Goal: Task Accomplishment & Management: Use online tool/utility

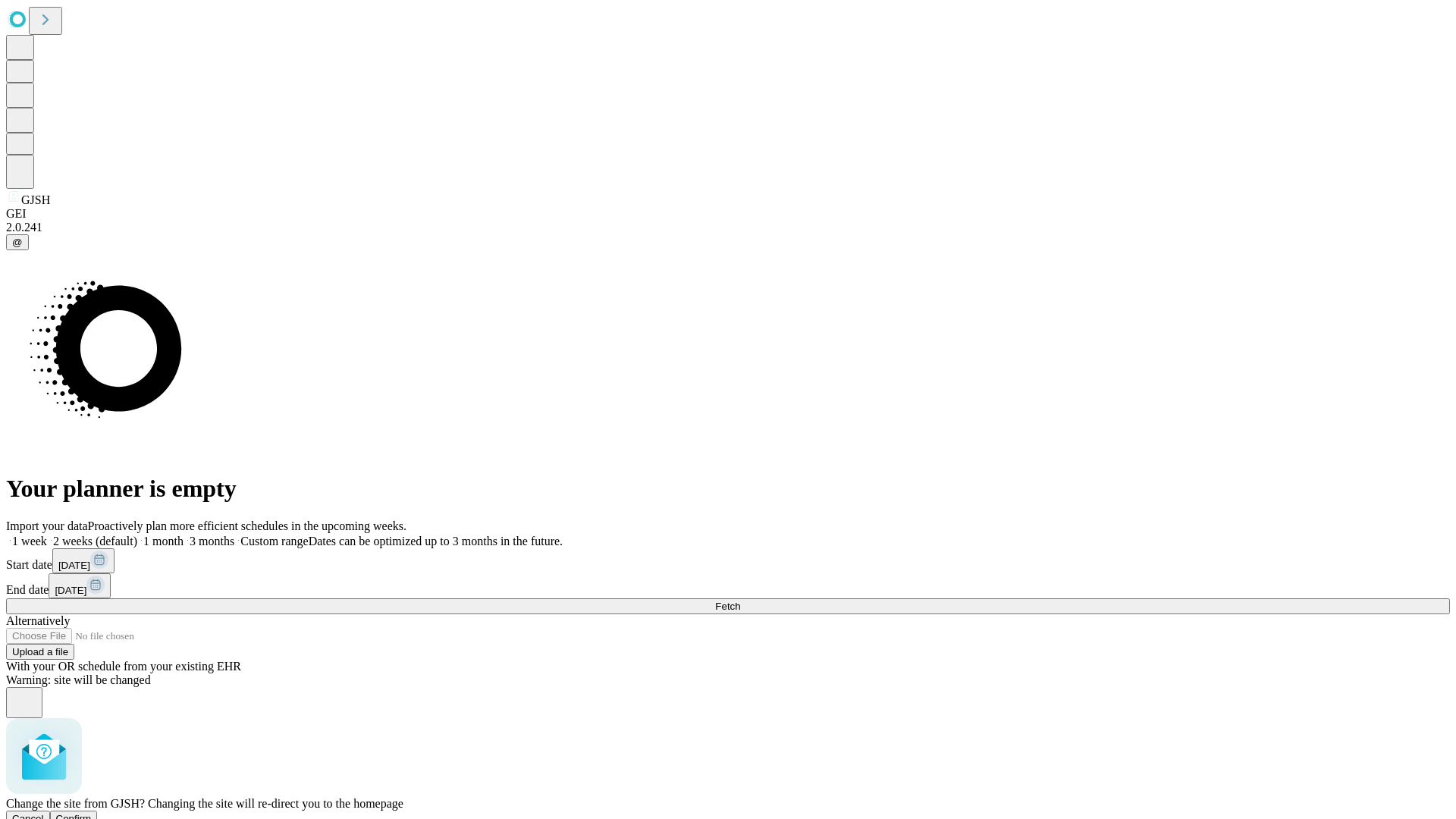
click at [92, 812] on span "Confirm" at bounding box center [74, 818] width 36 height 12
click at [47, 535] on label "1 week" at bounding box center [26, 541] width 41 height 13
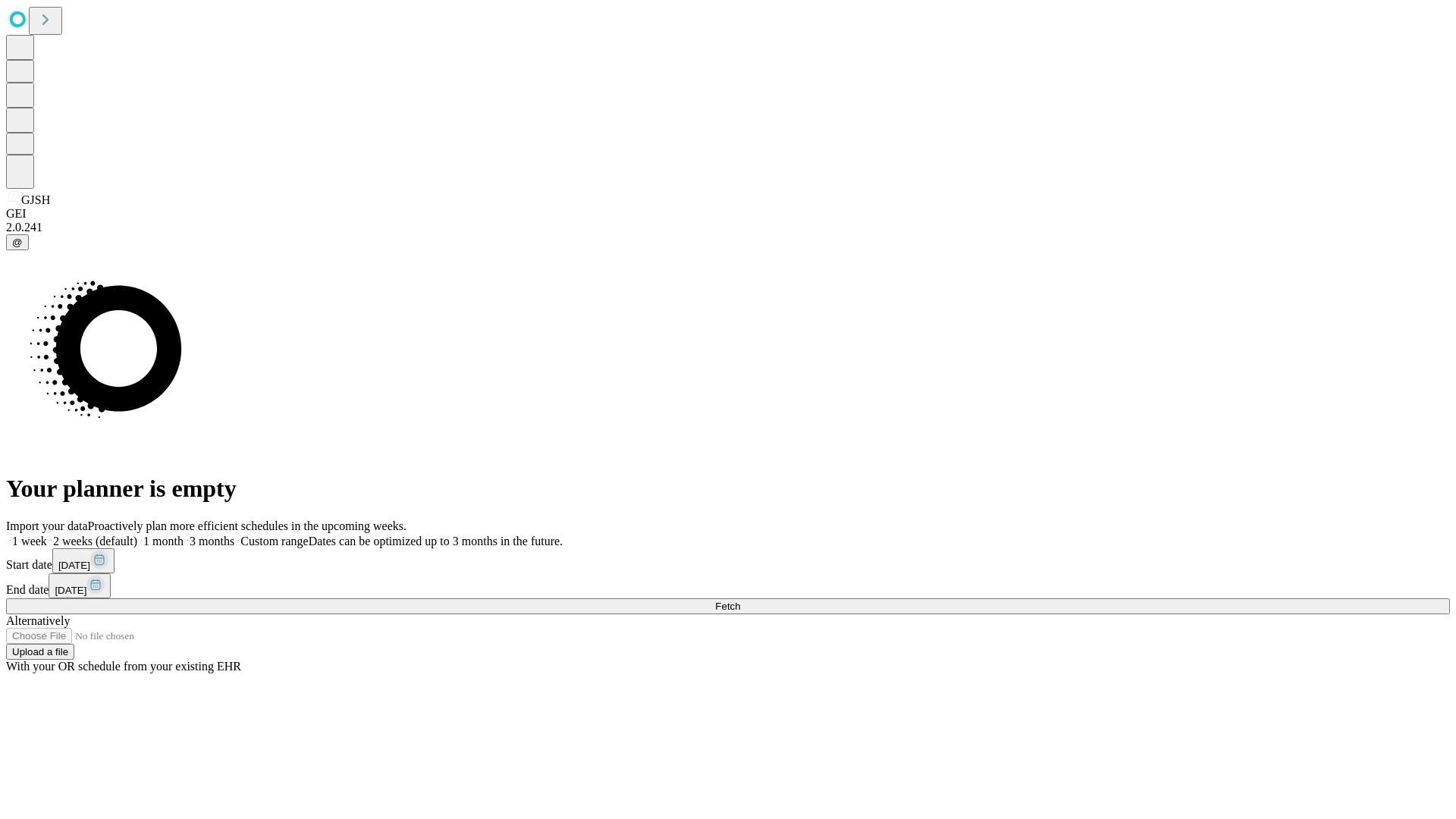
click at [740, 600] on span "Fetch" at bounding box center [727, 606] width 25 height 12
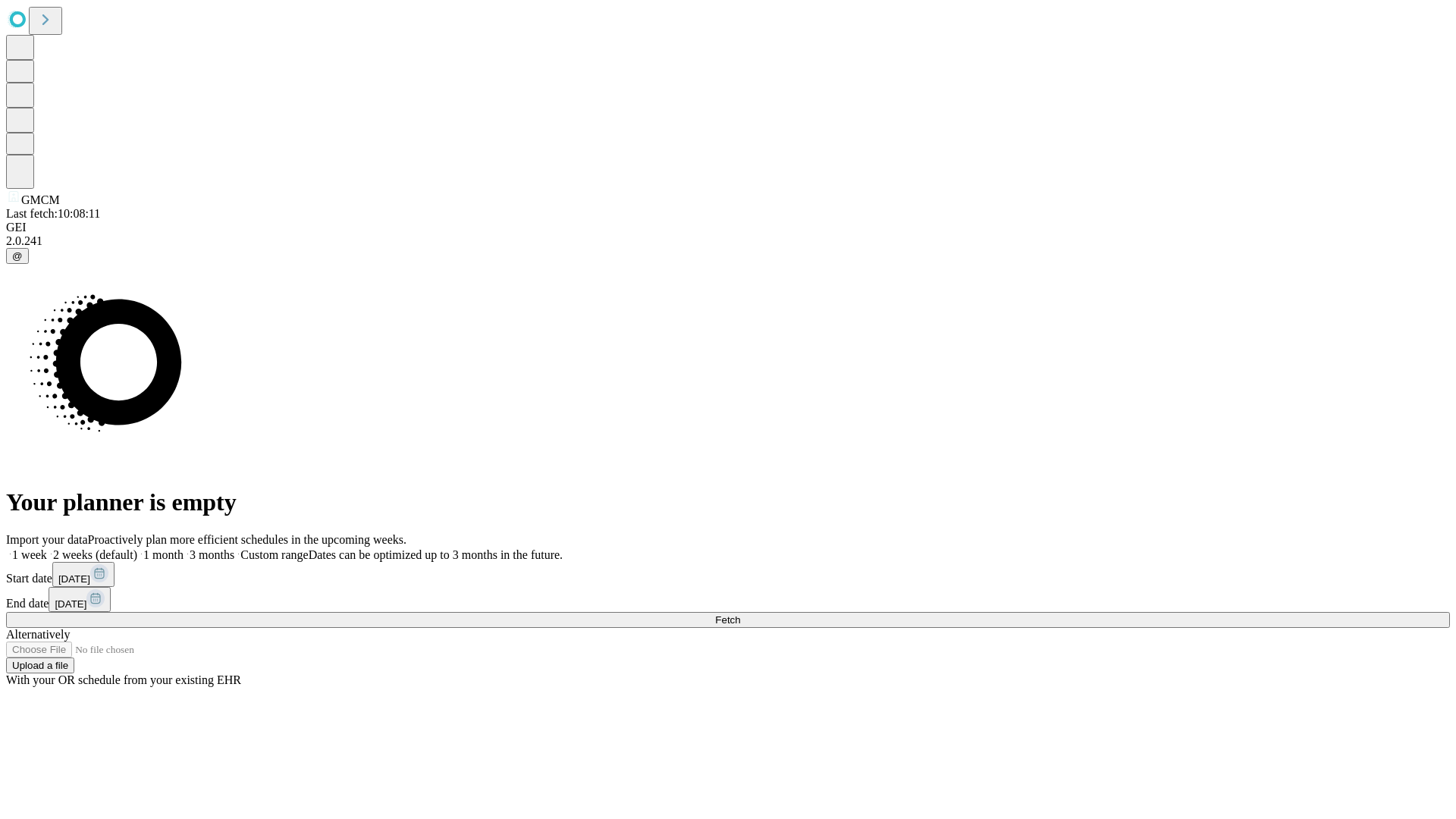
click at [47, 548] on label "1 week" at bounding box center [26, 555] width 41 height 13
click at [740, 614] on span "Fetch" at bounding box center [727, 620] width 25 height 12
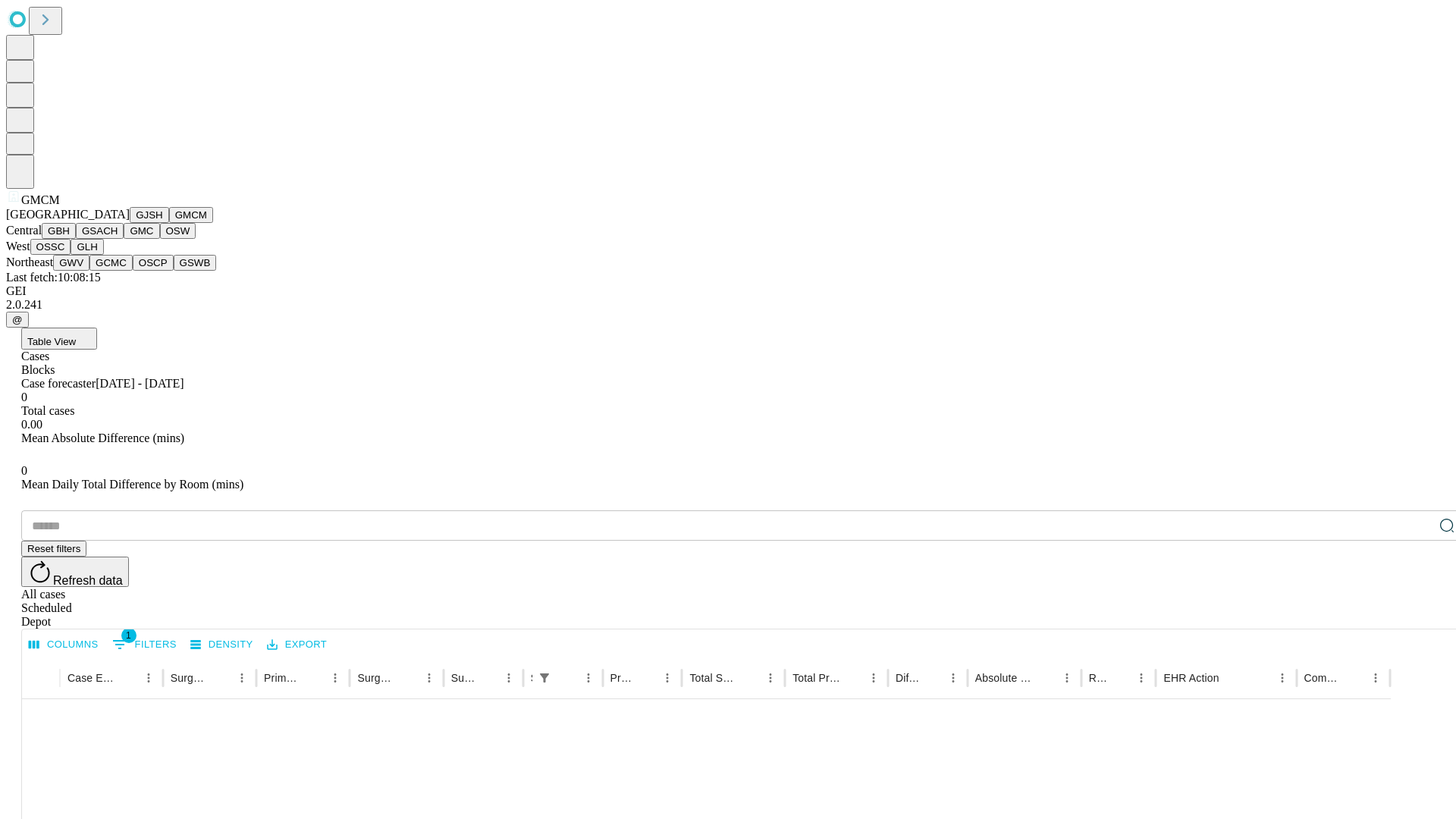
click at [75, 239] on button "GBH" at bounding box center [58, 230] width 34 height 16
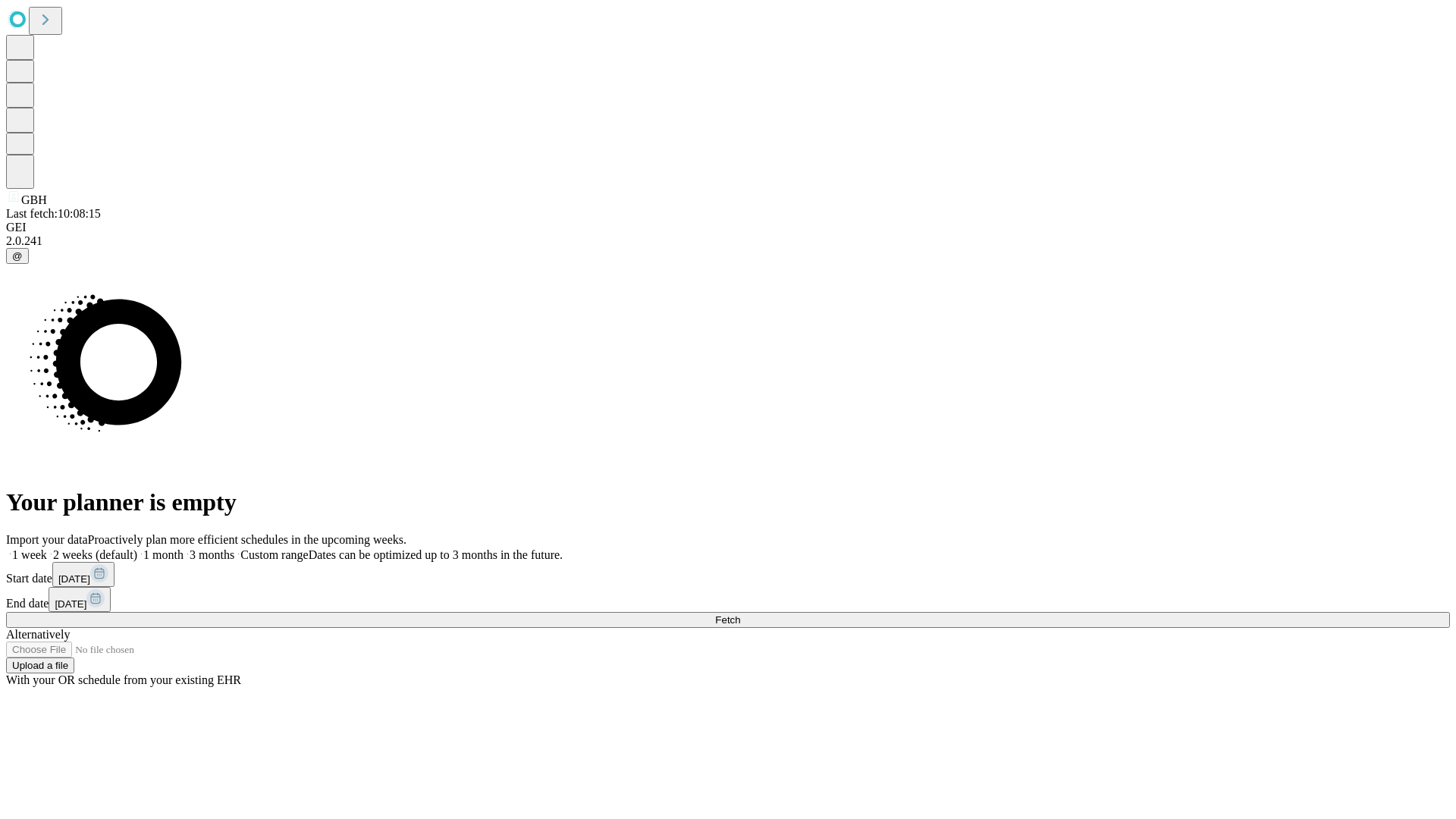
click at [47, 548] on label "1 week" at bounding box center [26, 555] width 41 height 13
click at [740, 614] on span "Fetch" at bounding box center [727, 620] width 25 height 12
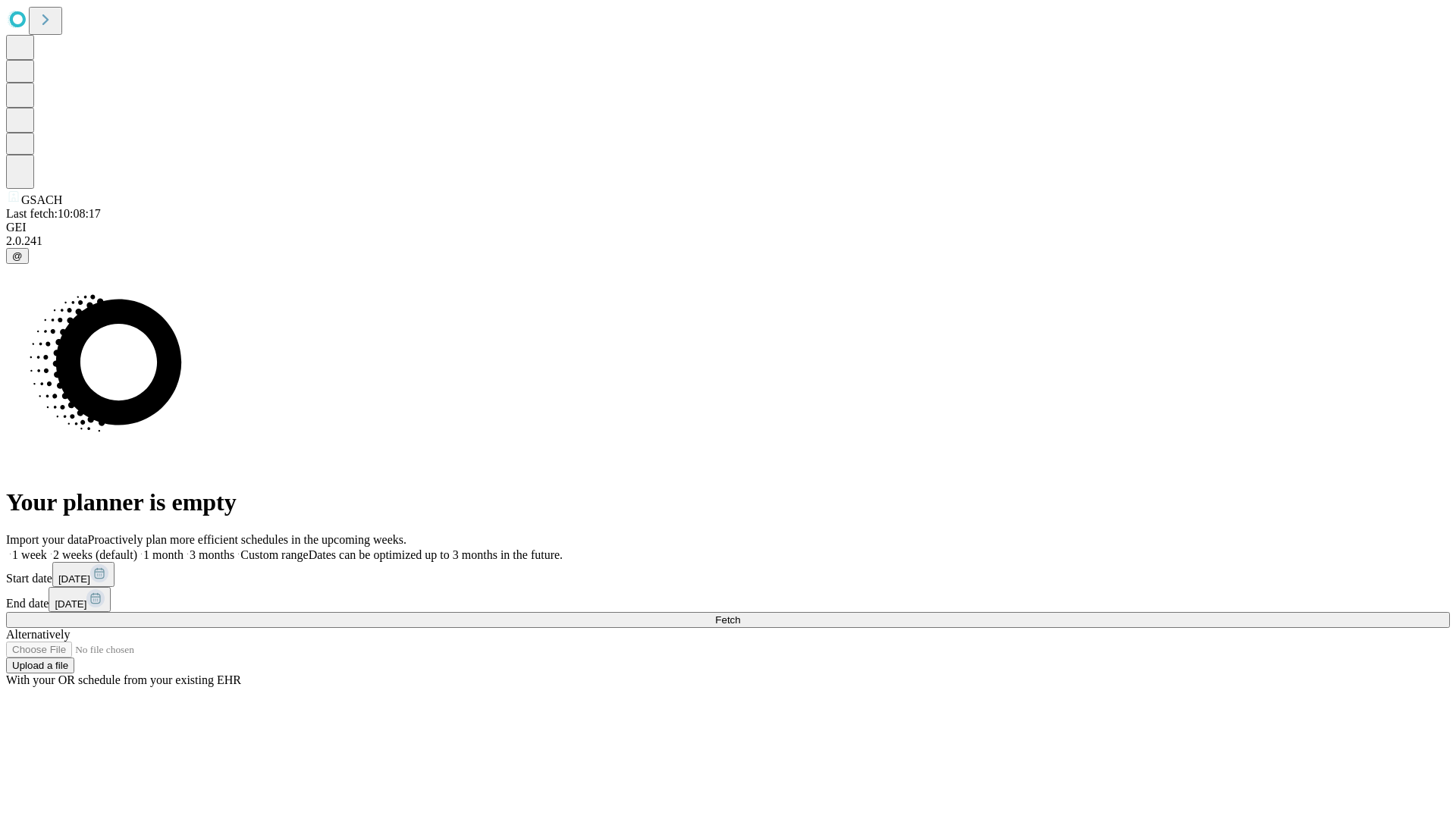
click at [47, 548] on label "1 week" at bounding box center [26, 555] width 41 height 13
click at [740, 614] on span "Fetch" at bounding box center [727, 620] width 25 height 12
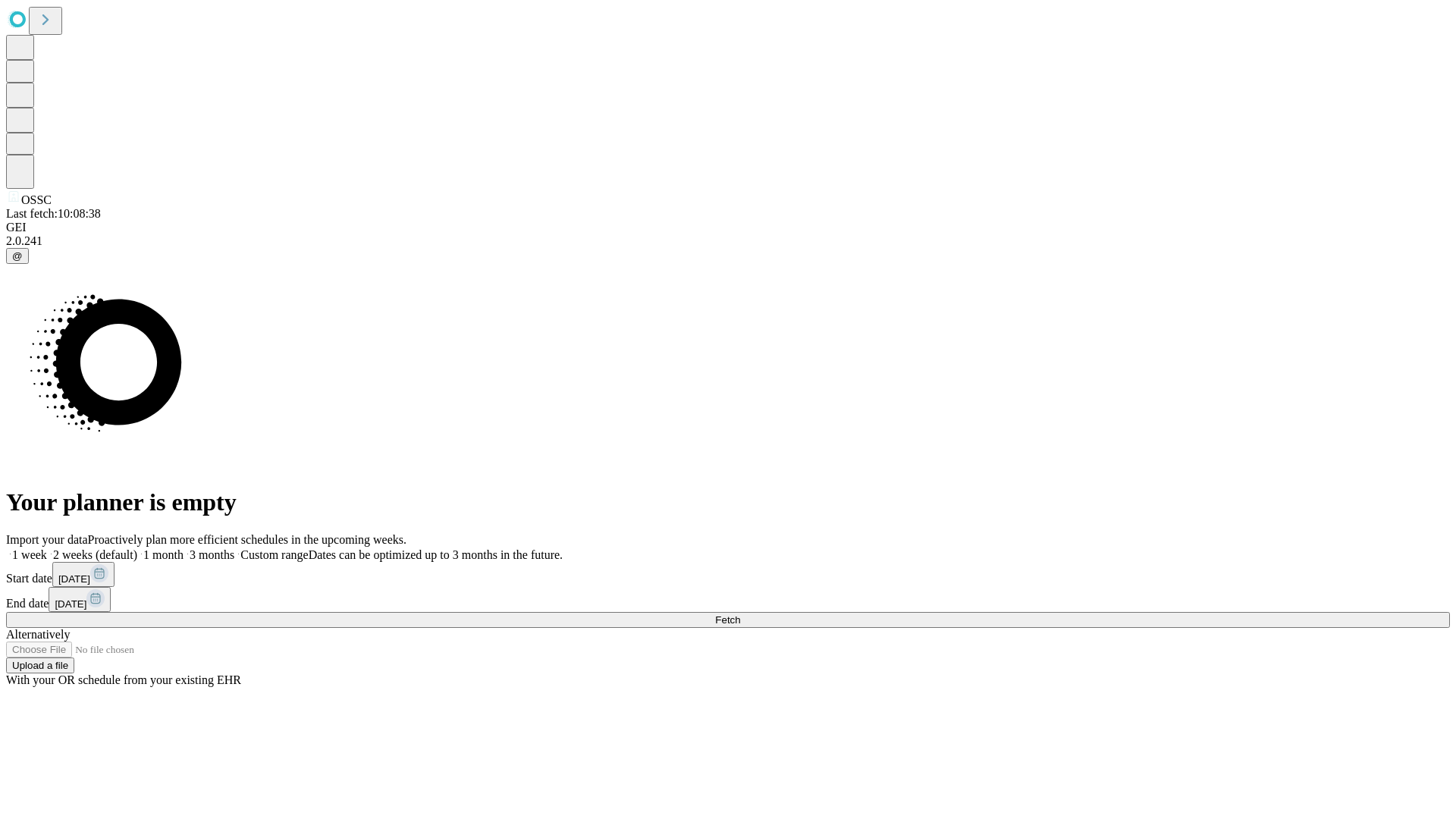
click at [47, 548] on label "1 week" at bounding box center [26, 555] width 41 height 13
click at [740, 614] on span "Fetch" at bounding box center [727, 620] width 25 height 12
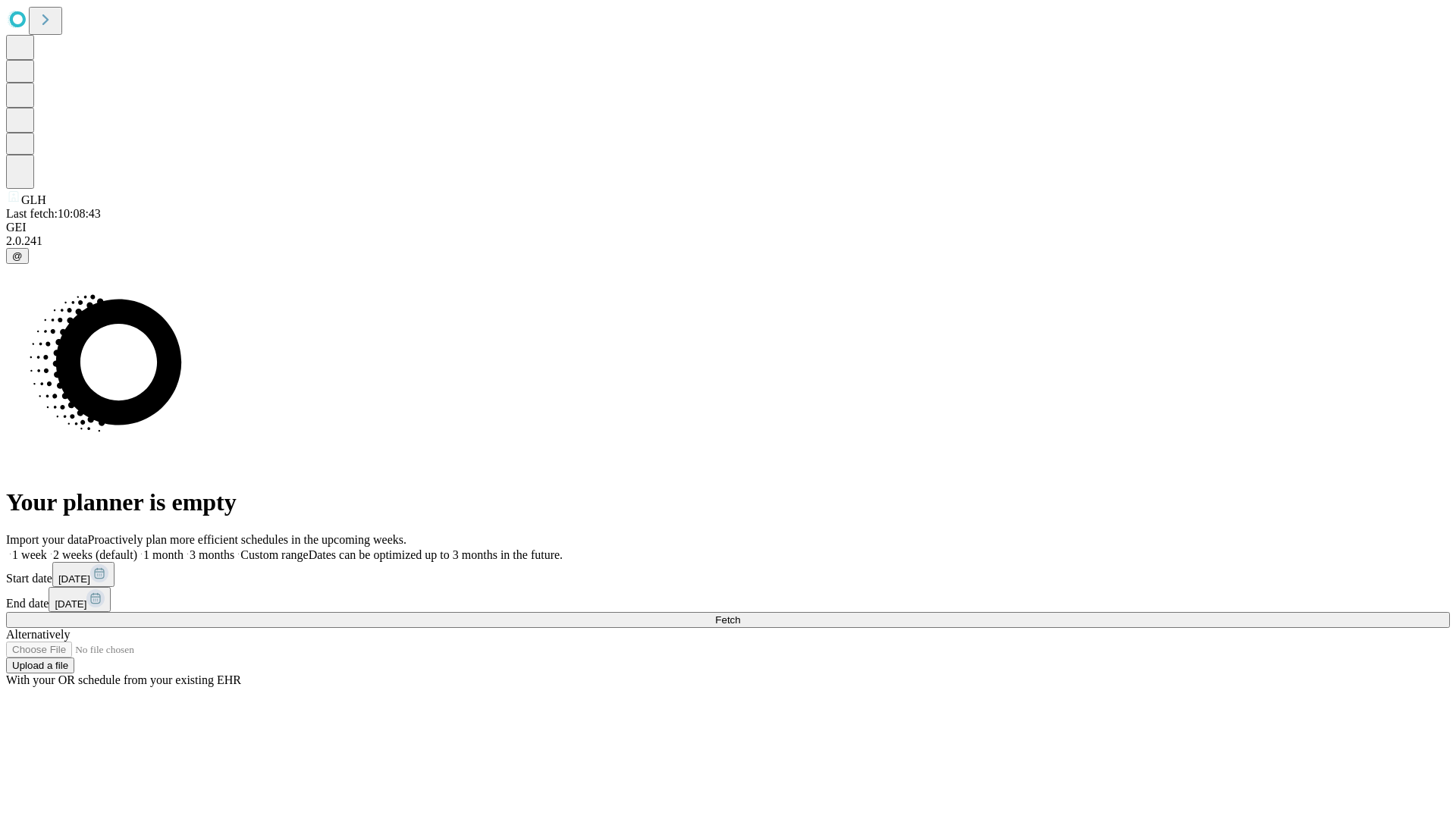
click at [47, 548] on label "1 week" at bounding box center [26, 555] width 41 height 13
click at [740, 614] on span "Fetch" at bounding box center [727, 620] width 25 height 12
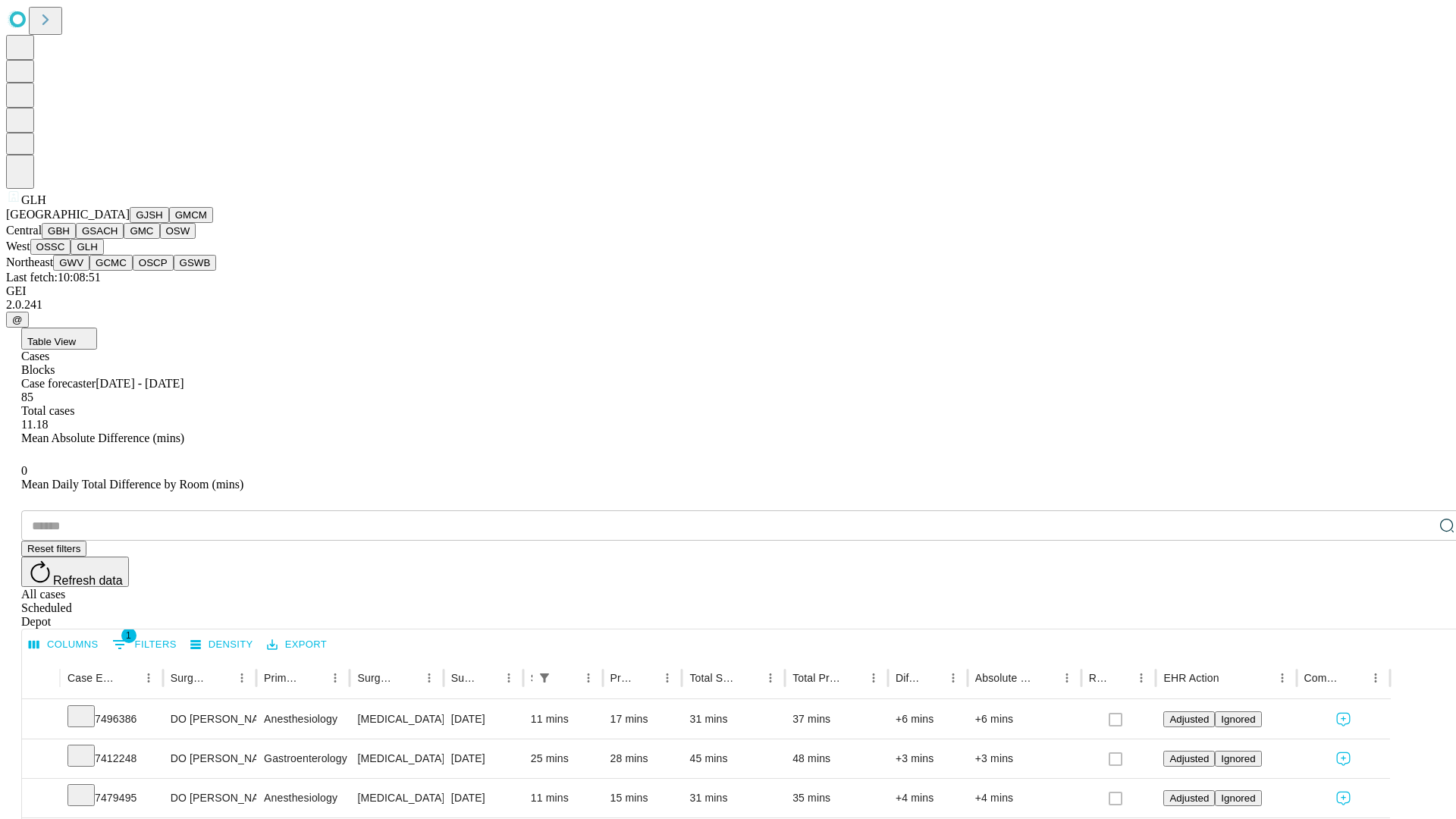
click at [90, 270] on button "GWV" at bounding box center [71, 262] width 36 height 16
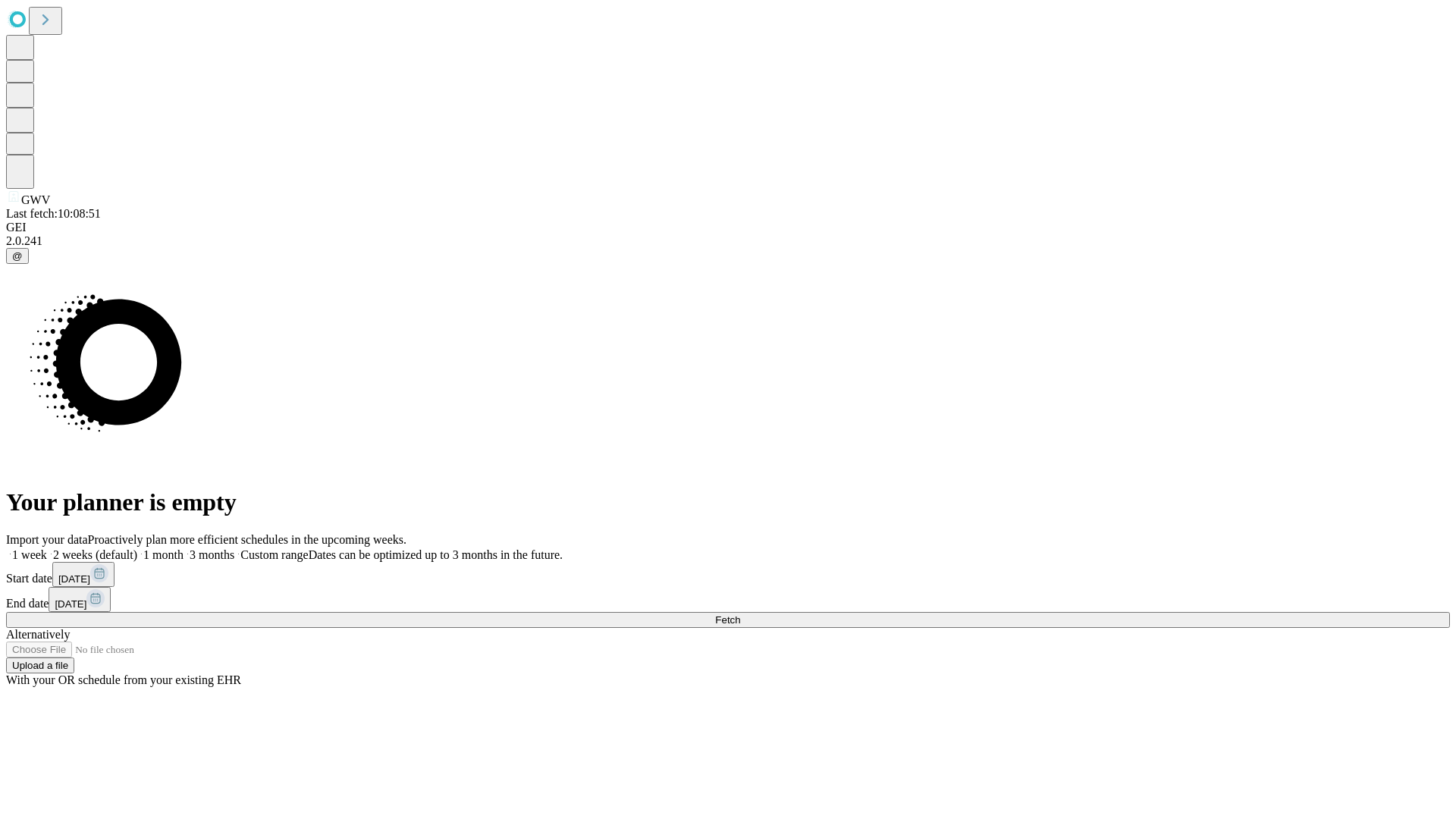
click at [47, 548] on label "1 week" at bounding box center [26, 555] width 41 height 13
click at [740, 614] on span "Fetch" at bounding box center [727, 620] width 25 height 12
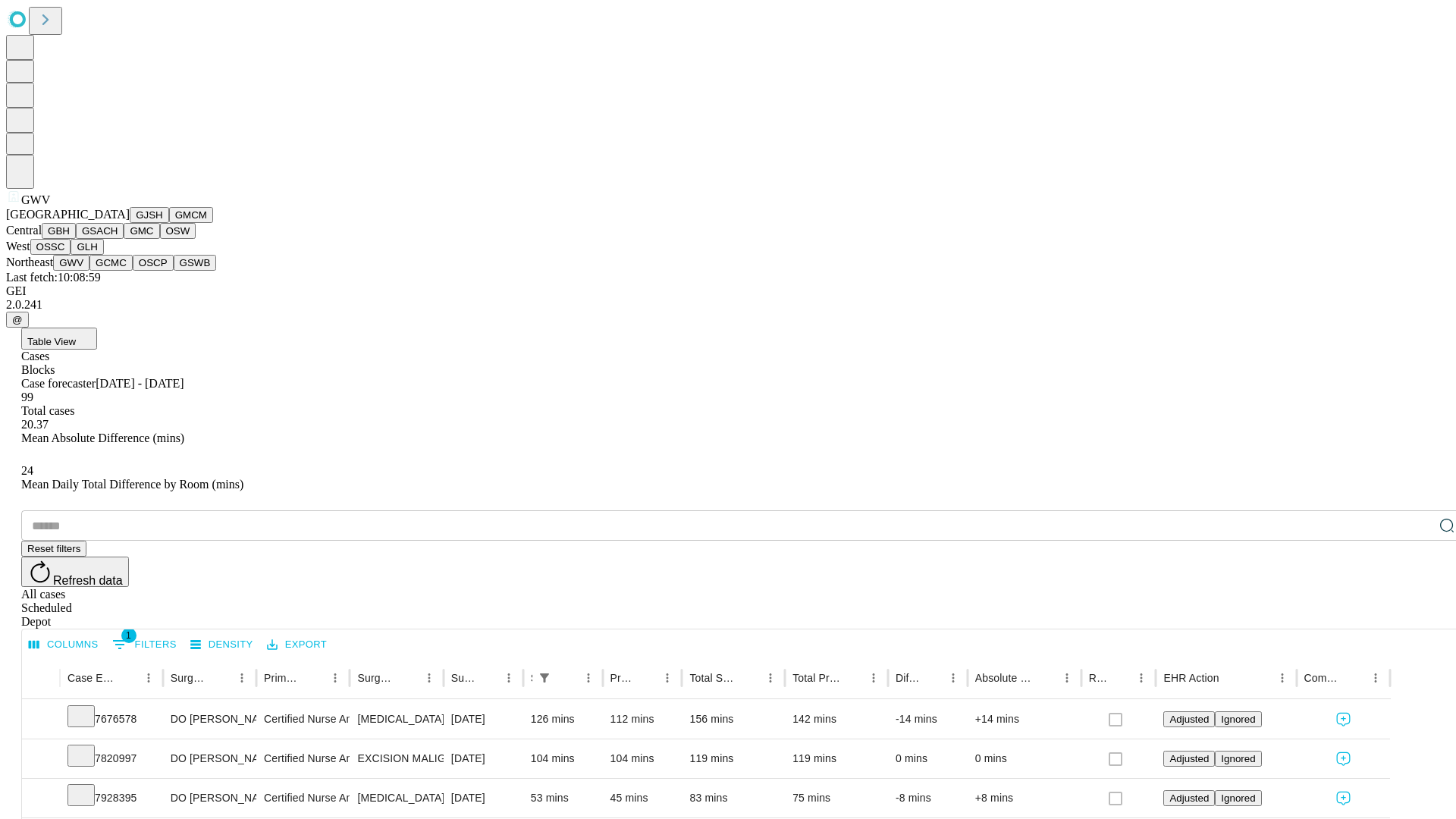
click at [118, 270] on button "GCMC" at bounding box center [111, 262] width 43 height 16
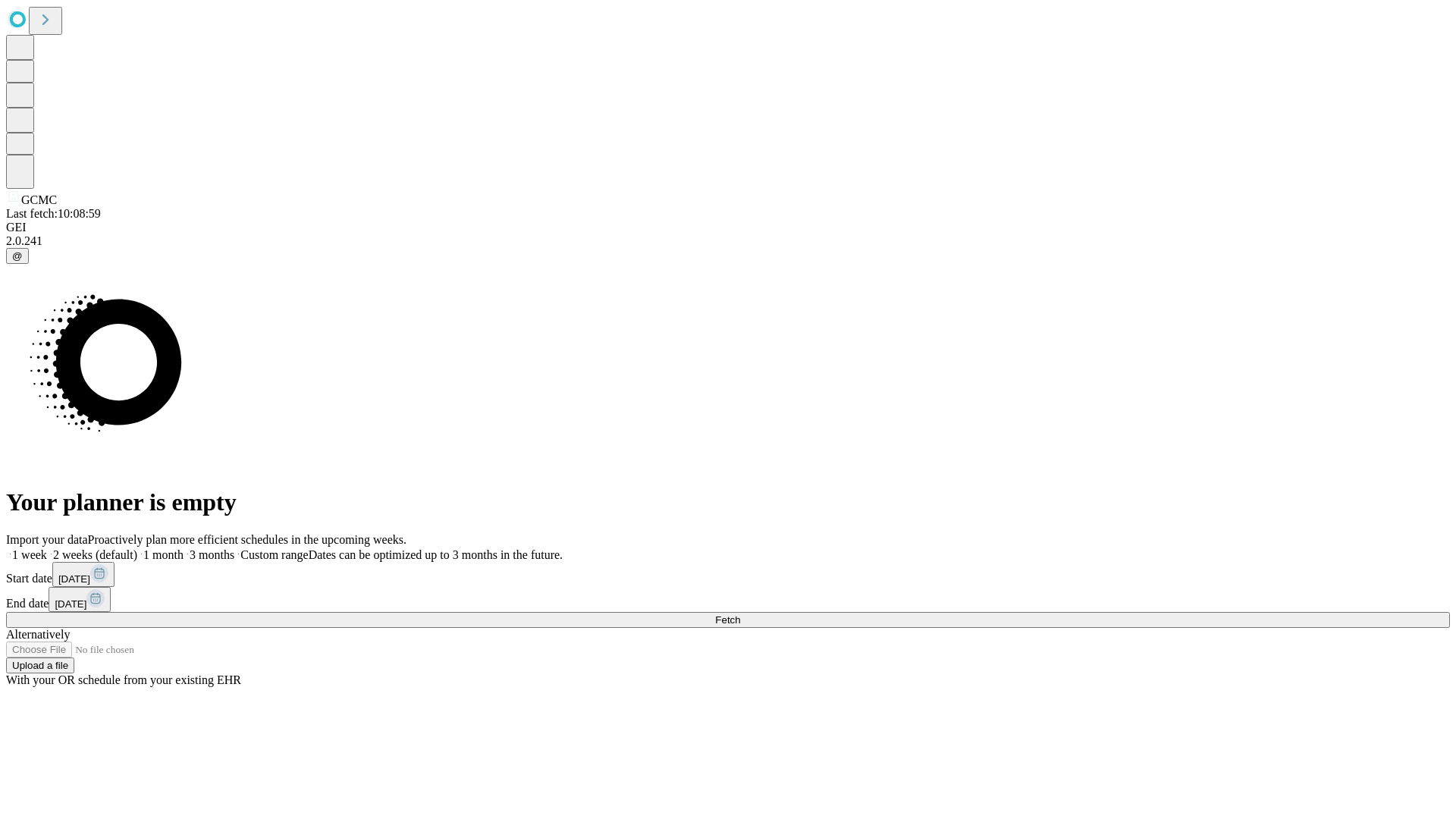
click at [47, 548] on label "1 week" at bounding box center [26, 555] width 41 height 13
click at [740, 614] on span "Fetch" at bounding box center [727, 620] width 25 height 12
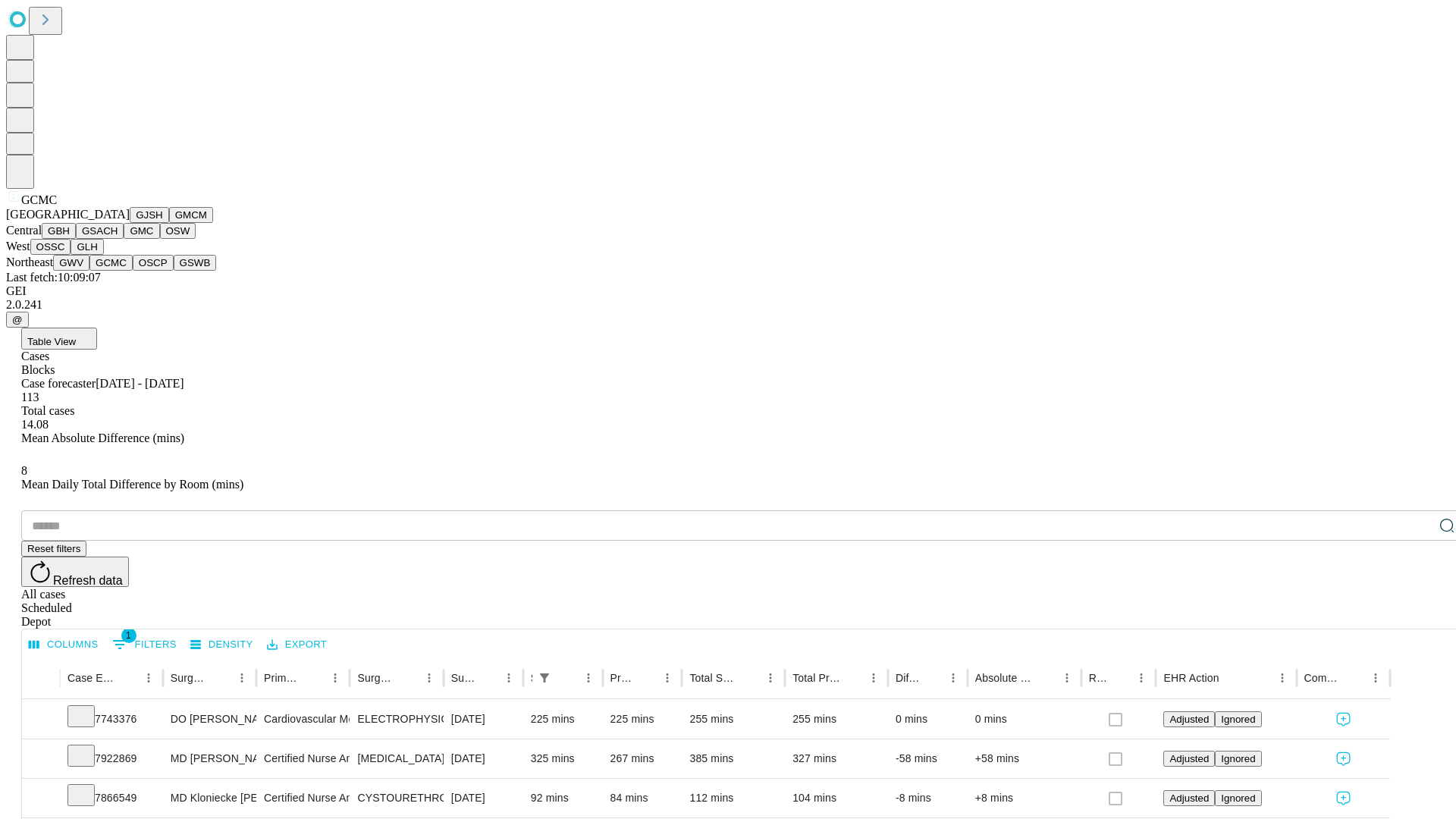
click at [133, 270] on button "OSCP" at bounding box center [153, 262] width 41 height 16
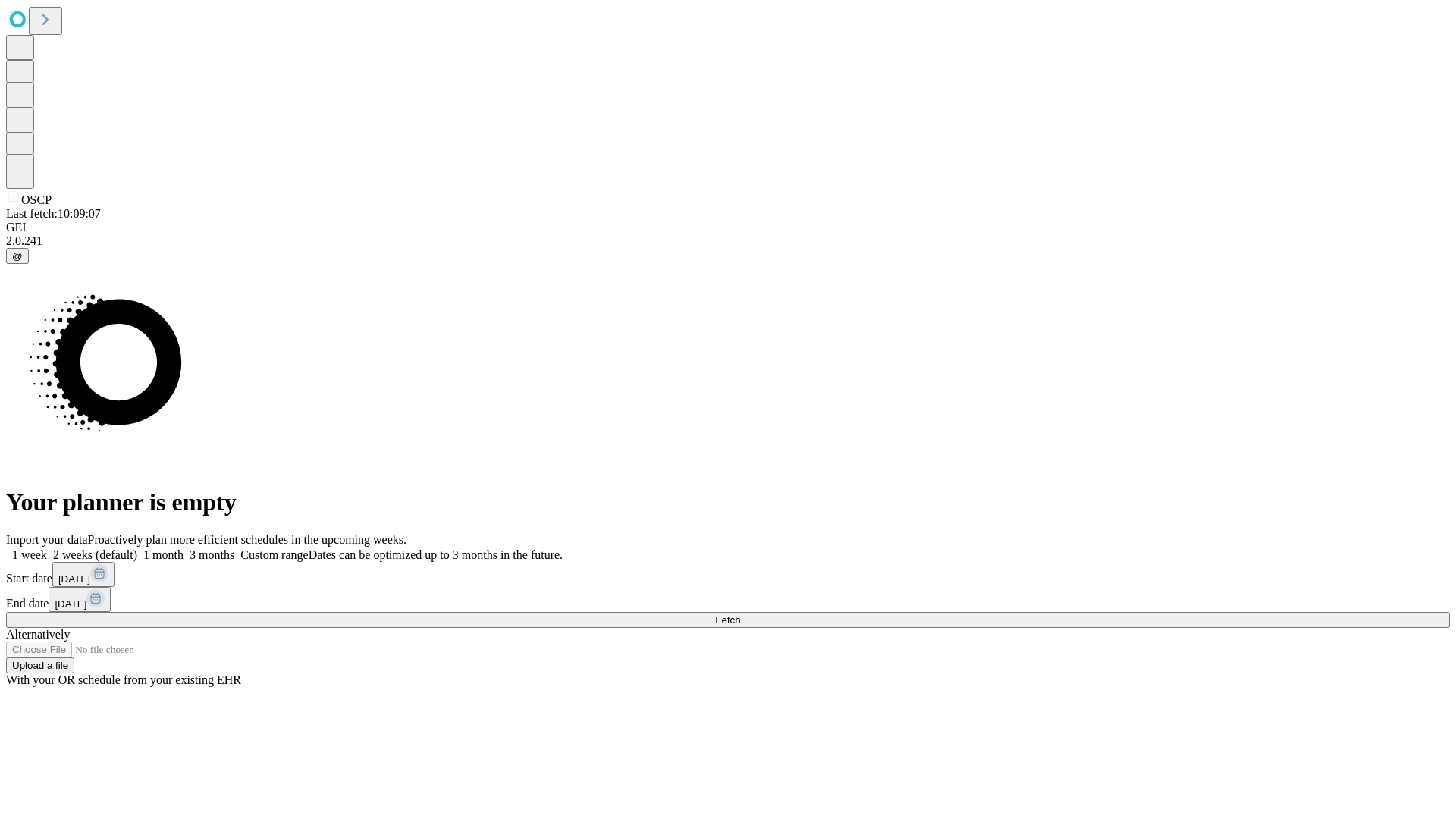
click at [740, 614] on span "Fetch" at bounding box center [727, 620] width 25 height 12
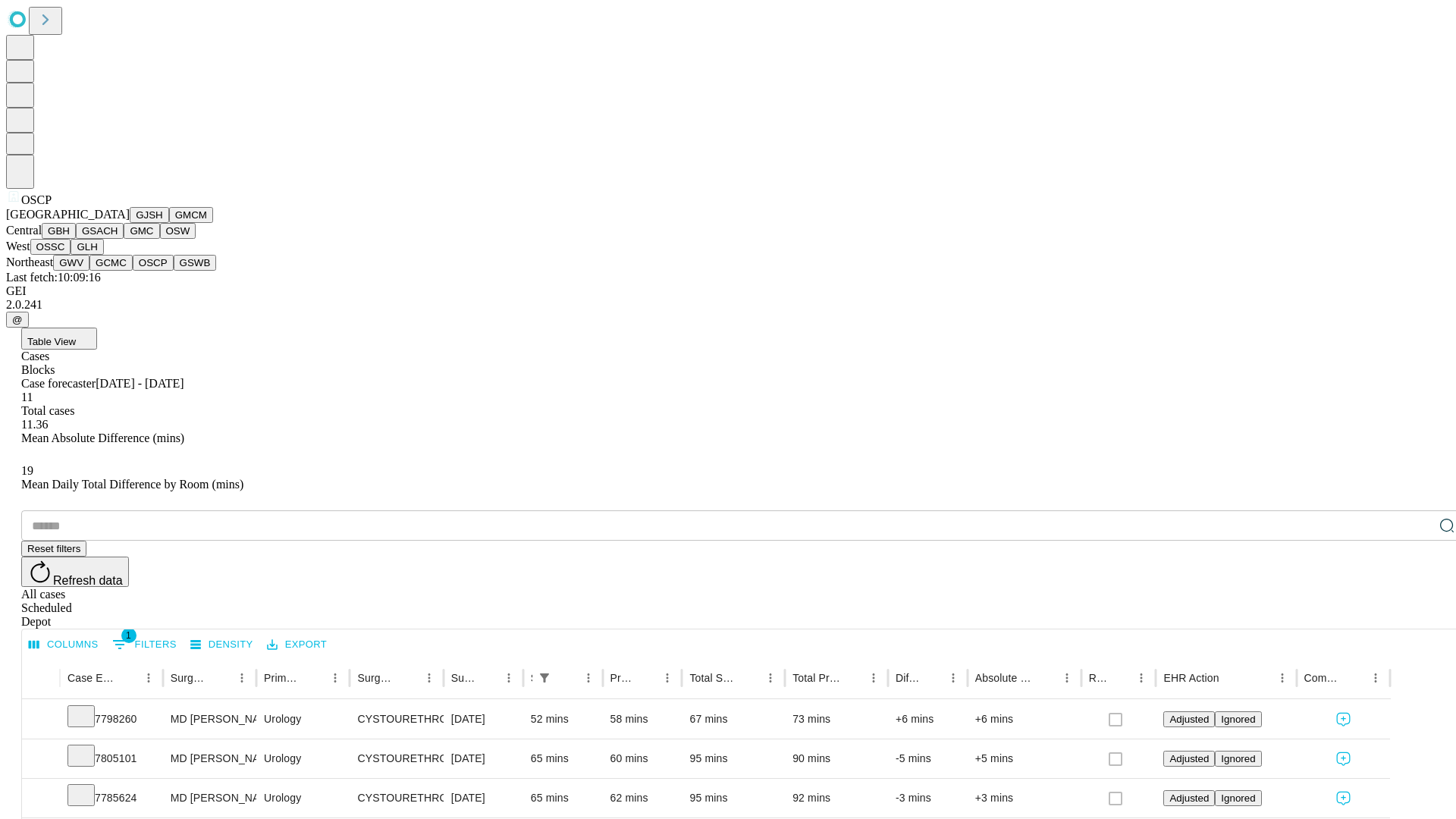
click at [173, 270] on button "GSWB" at bounding box center [195, 262] width 43 height 16
